Goal: Find specific page/section: Find specific page/section

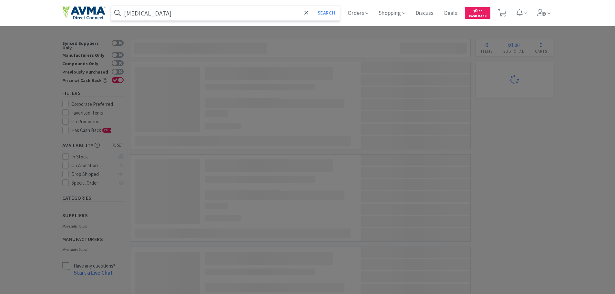
click at [175, 16] on input "[MEDICAL_DATA]" at bounding box center [225, 12] width 229 height 15
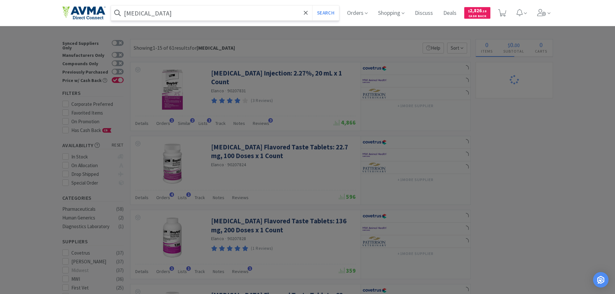
select select "1"
paste input "078952193"
type input "078952193"
select select "1"
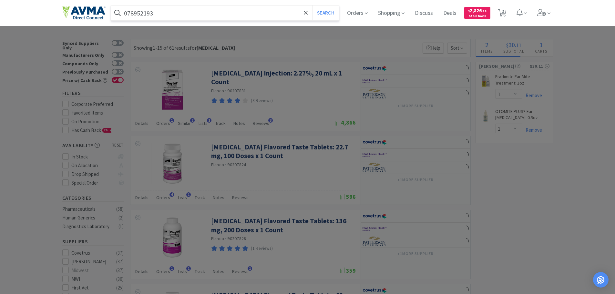
select select "1"
select select "2"
select select "1"
select select "25"
select select "1"
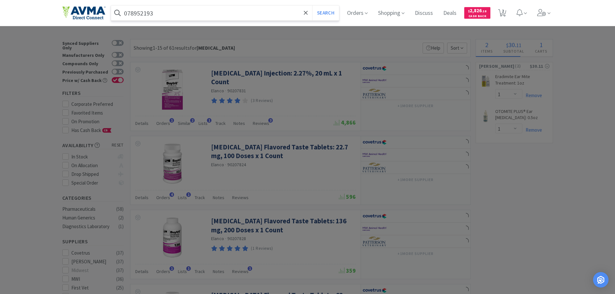
select select "6"
select select "2"
select select "1"
select select "2"
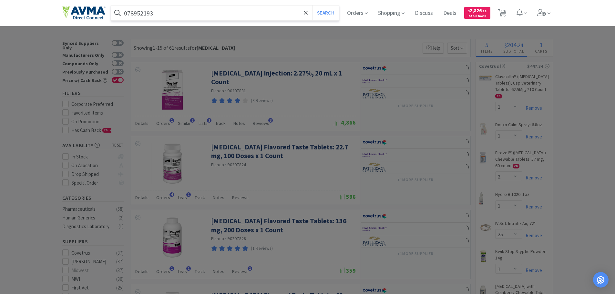
select select "1"
select select "2"
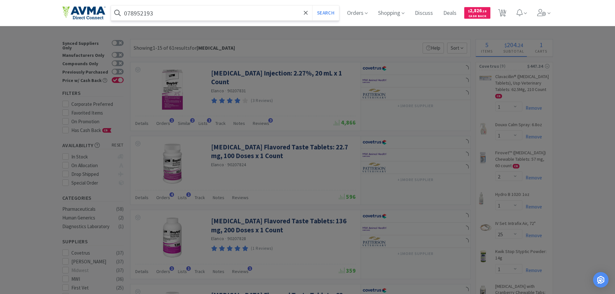
select select "1"
type input "078952193"
click at [312, 5] on button "Search" at bounding box center [325, 12] width 27 height 15
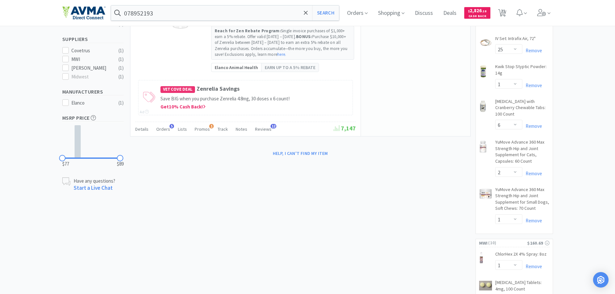
scroll to position [194, 0]
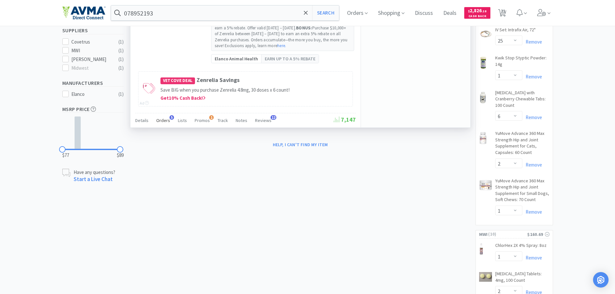
click at [167, 119] on span "Orders" at bounding box center [163, 120] width 14 height 6
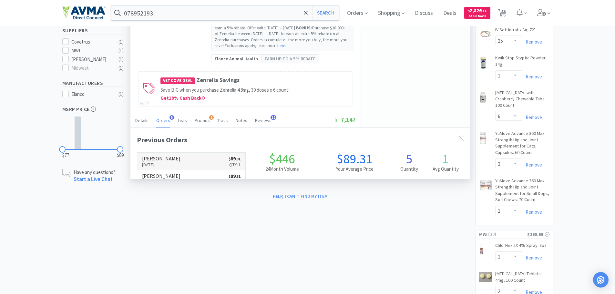
scroll to position [167, 340]
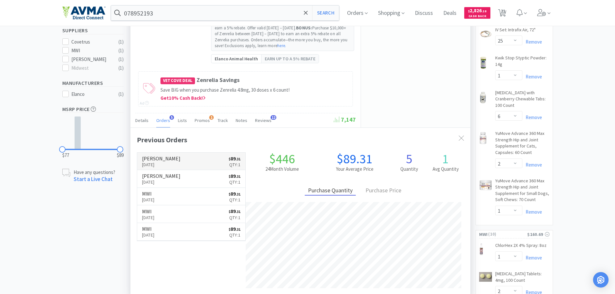
click at [203, 164] on link "[PERSON_NAME] [DATE] $ 89 . 31 Qty: 1" at bounding box center [191, 162] width 108 height 18
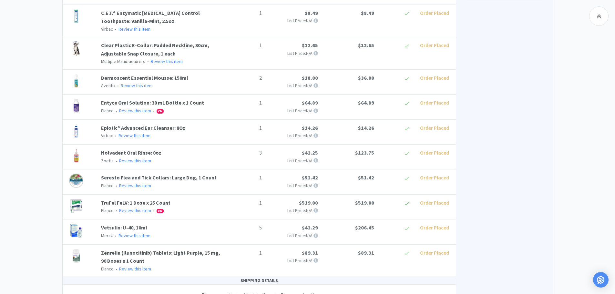
scroll to position [314, 0]
